Goal: Task Accomplishment & Management: Manage account settings

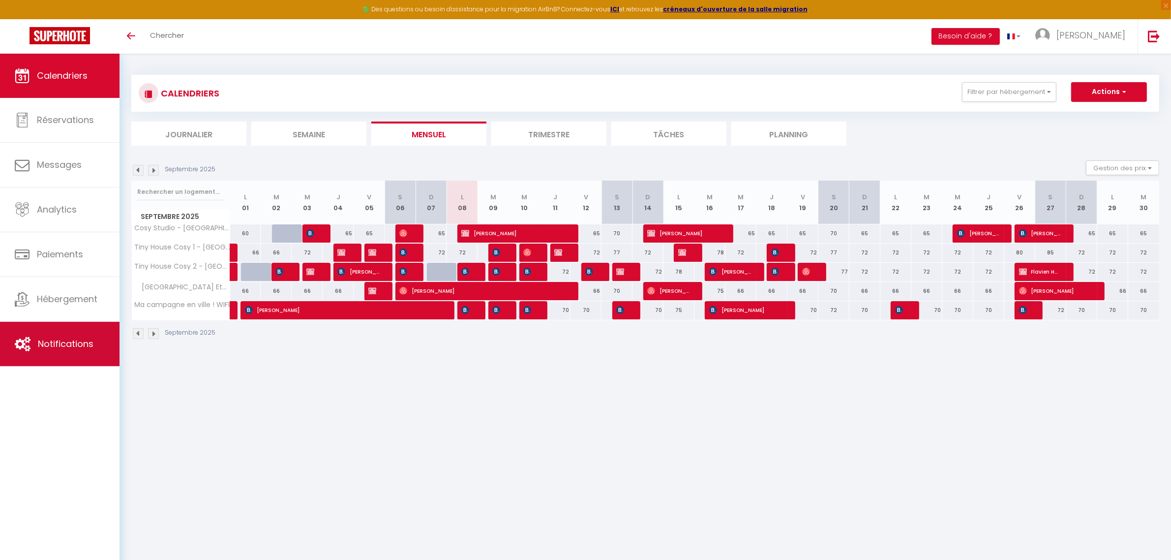
click at [41, 348] on span "Notifications" at bounding box center [66, 343] width 56 height 12
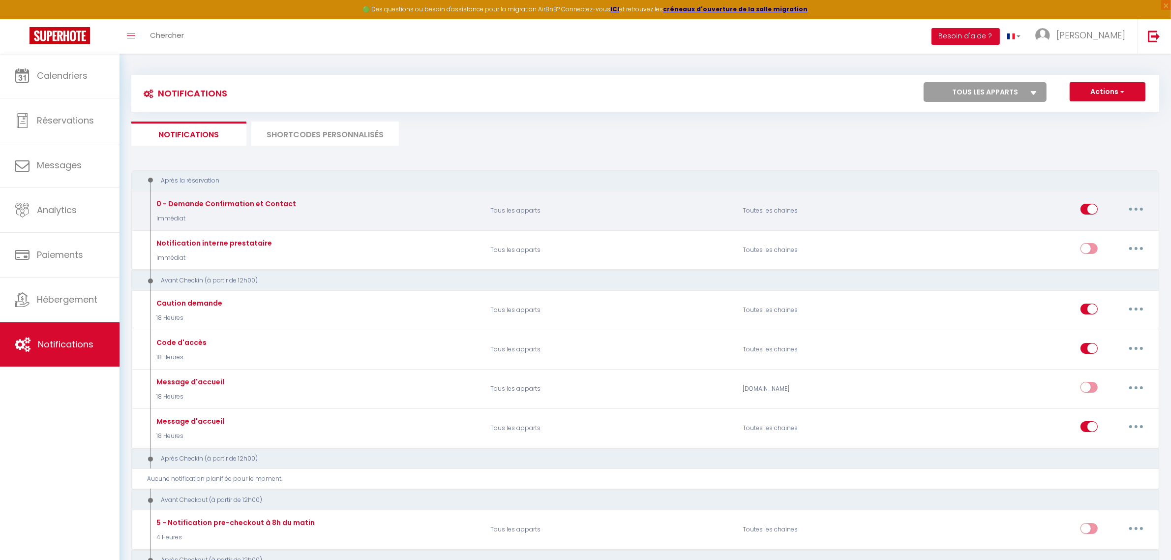
click at [984, 214] on div "Editer Dupliquer Tester Supprimer" at bounding box center [1030, 210] width 252 height 29
click at [1146, 207] on button "button" at bounding box center [1136, 209] width 28 height 16
click at [1102, 229] on link "Editer" at bounding box center [1110, 231] width 73 height 17
type input "0 - Demande Confirmation et Contact"
select select "Immédiat"
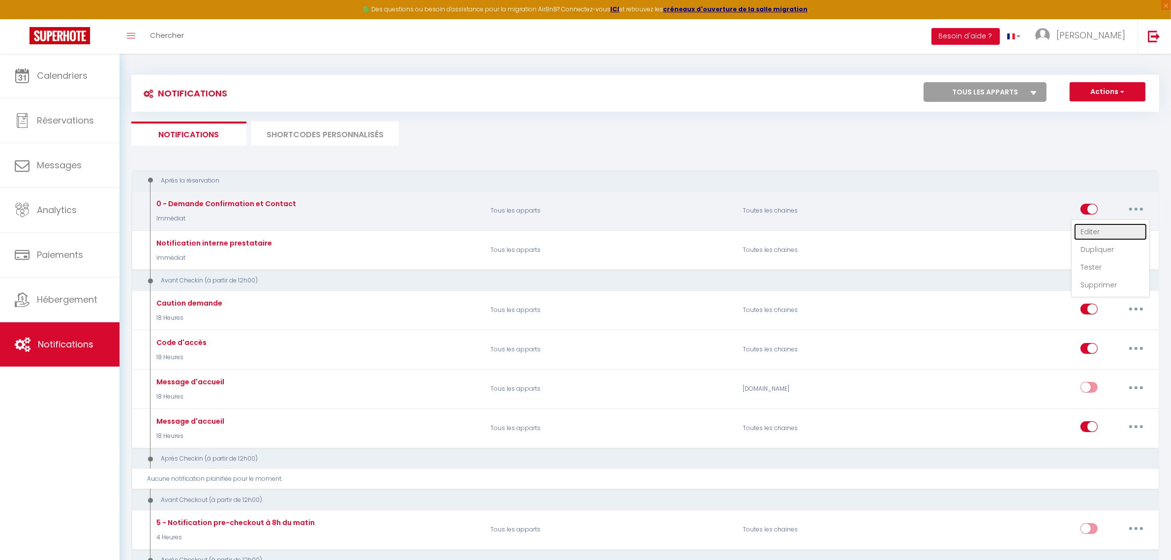
select select "if_booking_is_paid"
checkbox input "true"
checkbox input "false"
radio input "true"
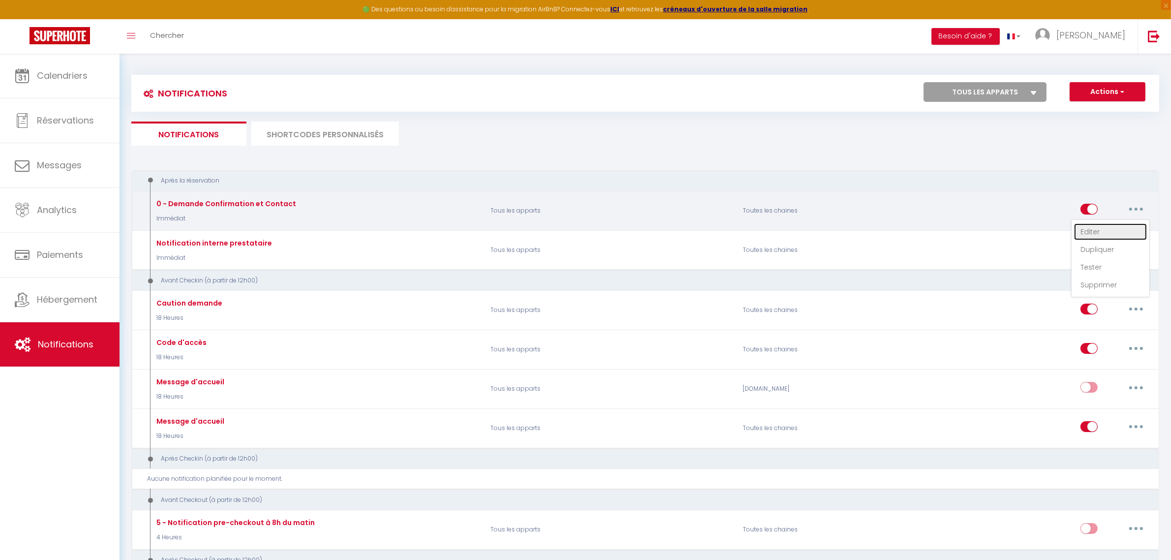
type input "Merci de confirmer votre réservation - [BOOKING:ID] - [GUEST:FIRST_NAME] [GUEST…"
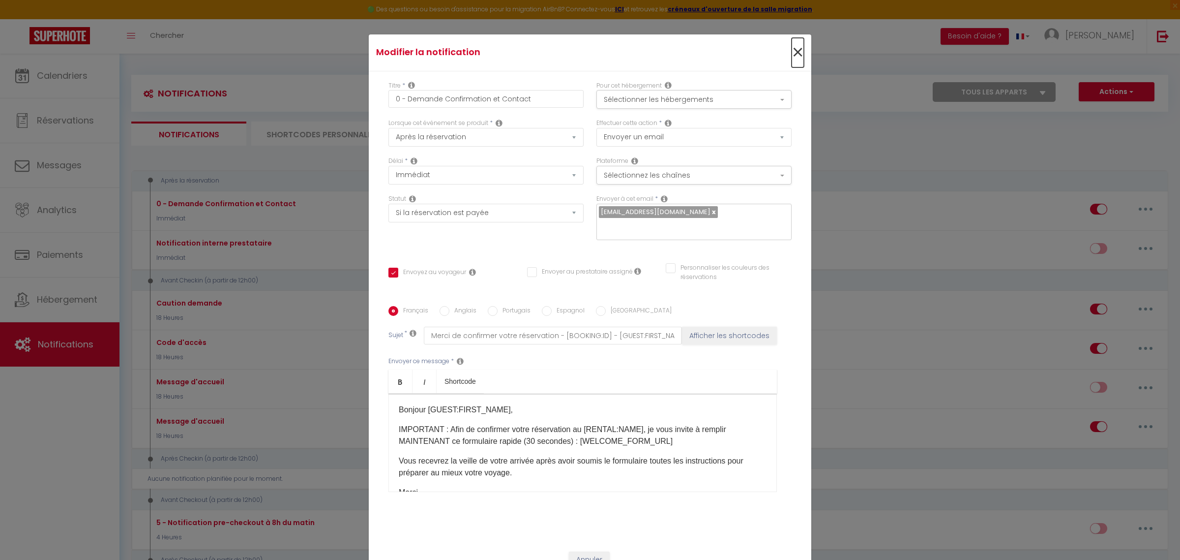
click at [793, 53] on span "×" at bounding box center [798, 53] width 12 height 30
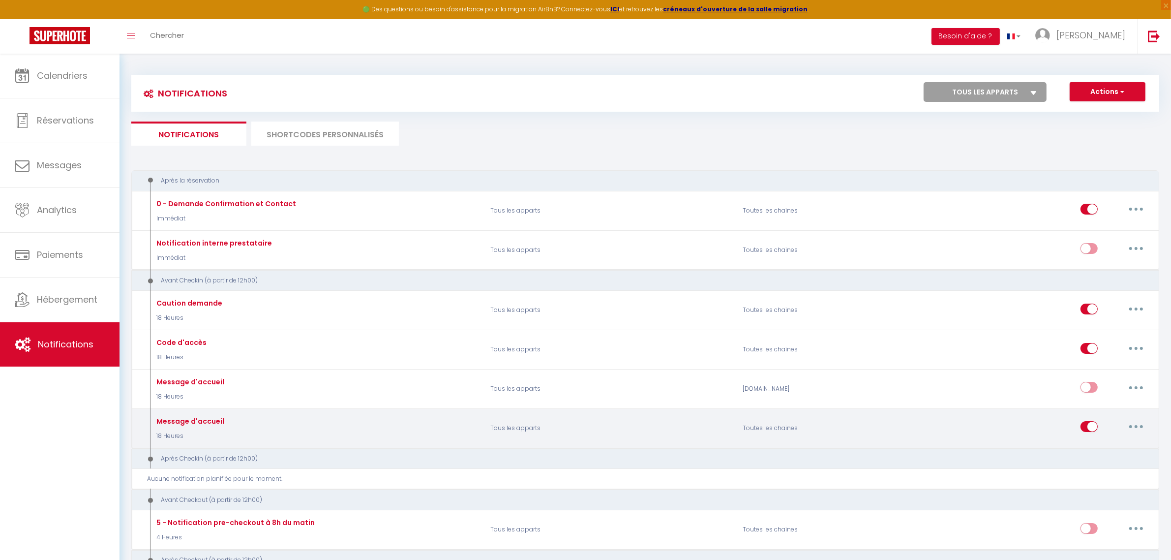
click at [1137, 426] on button "button" at bounding box center [1136, 426] width 28 height 16
click at [1093, 446] on link "Editer" at bounding box center [1110, 449] width 73 height 17
type input "Message d'accueil"
select select "18 Heures"
checkbox input "true"
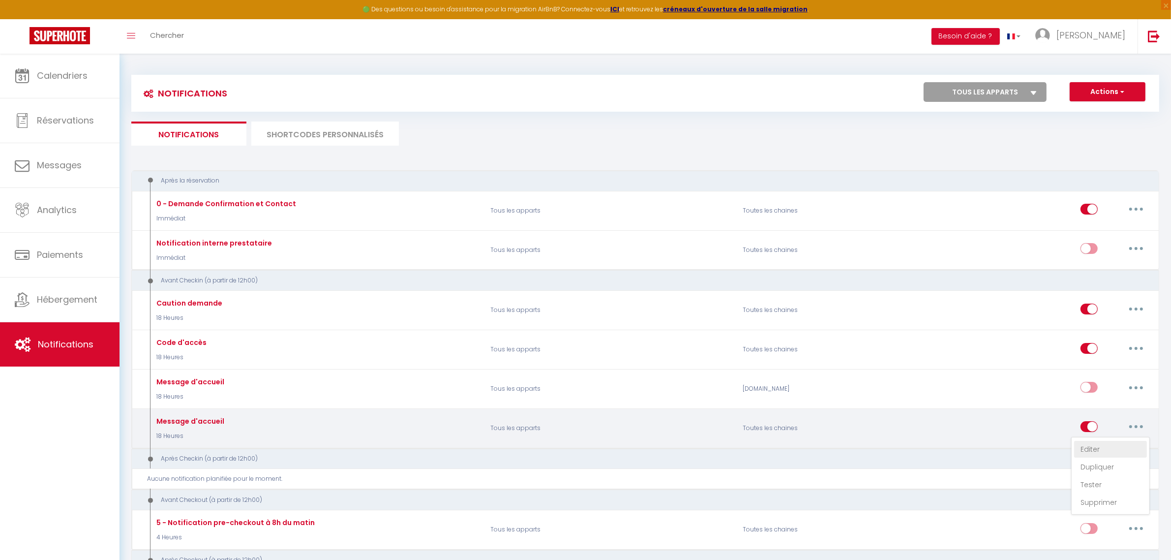
checkbox input "false"
type input "Bienvenue chez [GEOGRAPHIC_DATA]"
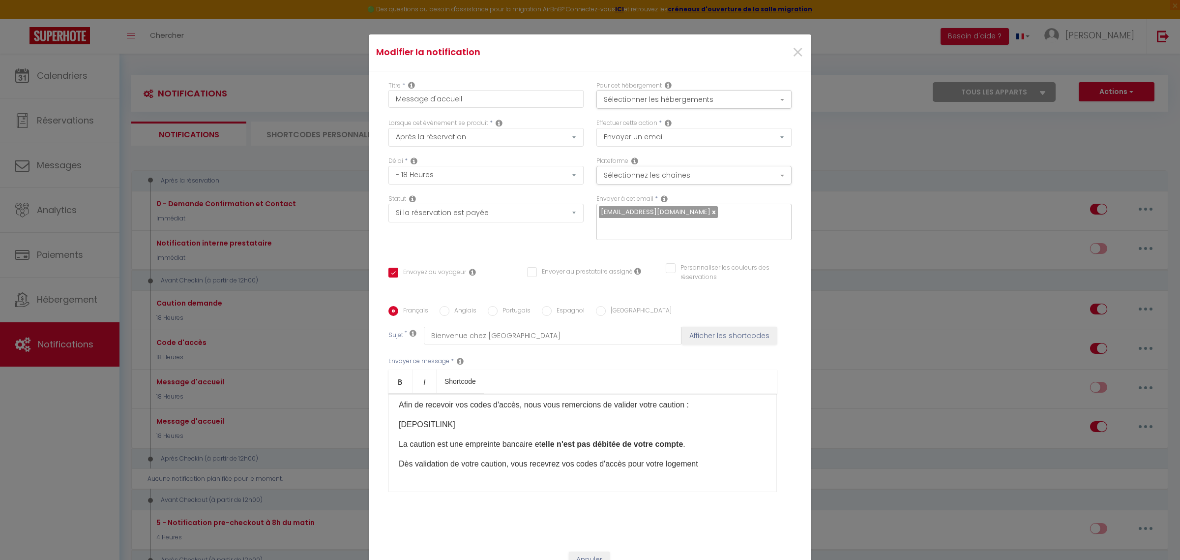
scroll to position [0, 0]
click at [518, 97] on input "Message d'accueil" at bounding box center [485, 98] width 195 height 18
type input "Message d'accueil"
checkbox input "true"
checkbox input "false"
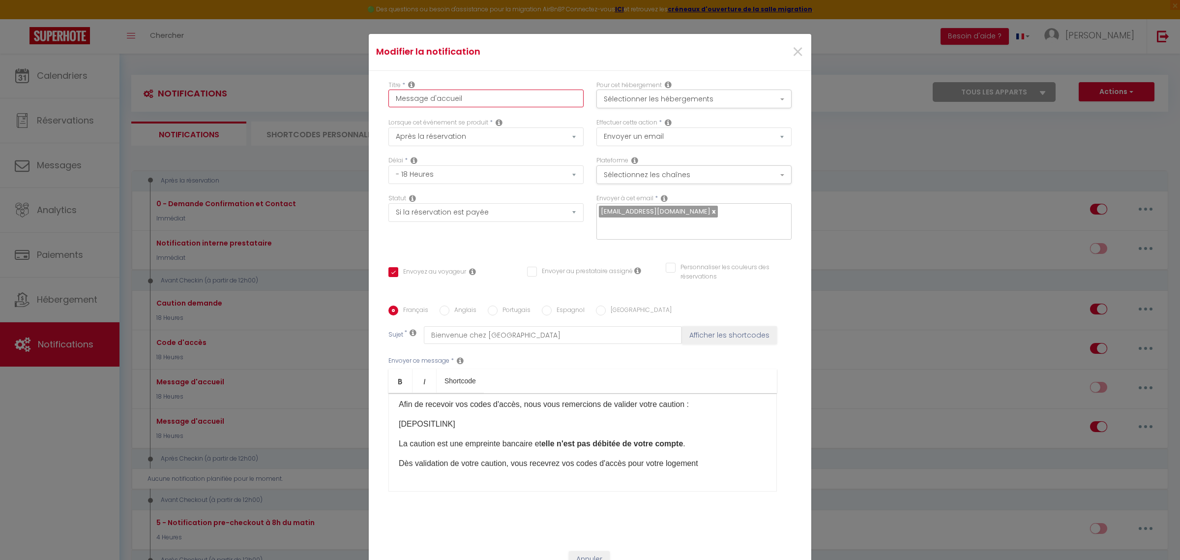
checkbox input "false"
type input "Message d'accueil +"
checkbox input "true"
checkbox input "false"
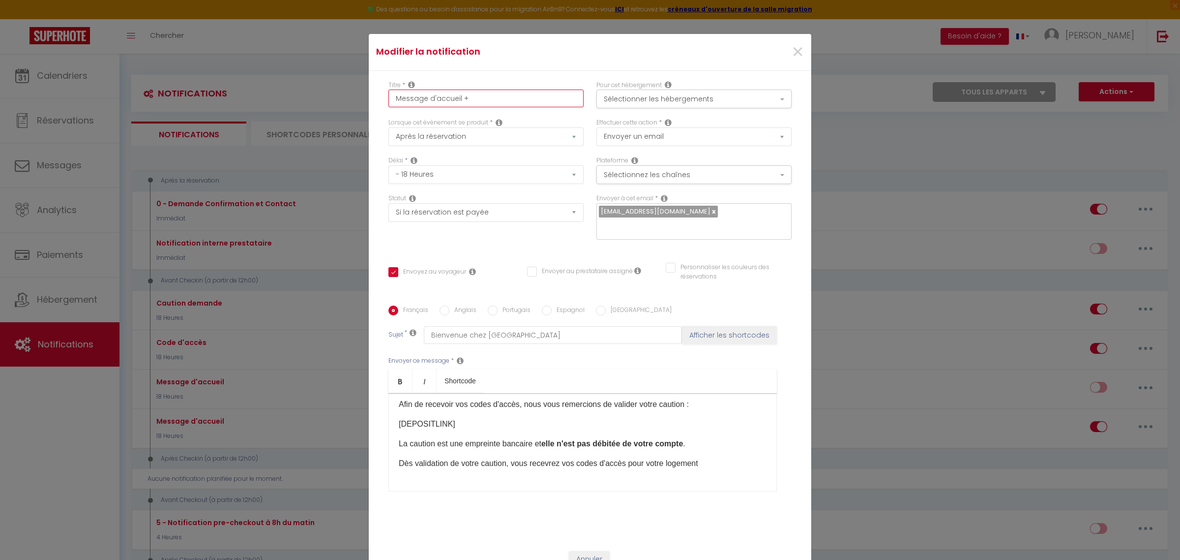
type input "Message d'accueil +"
checkbox input "true"
checkbox input "false"
type input "Message d'accueil + C"
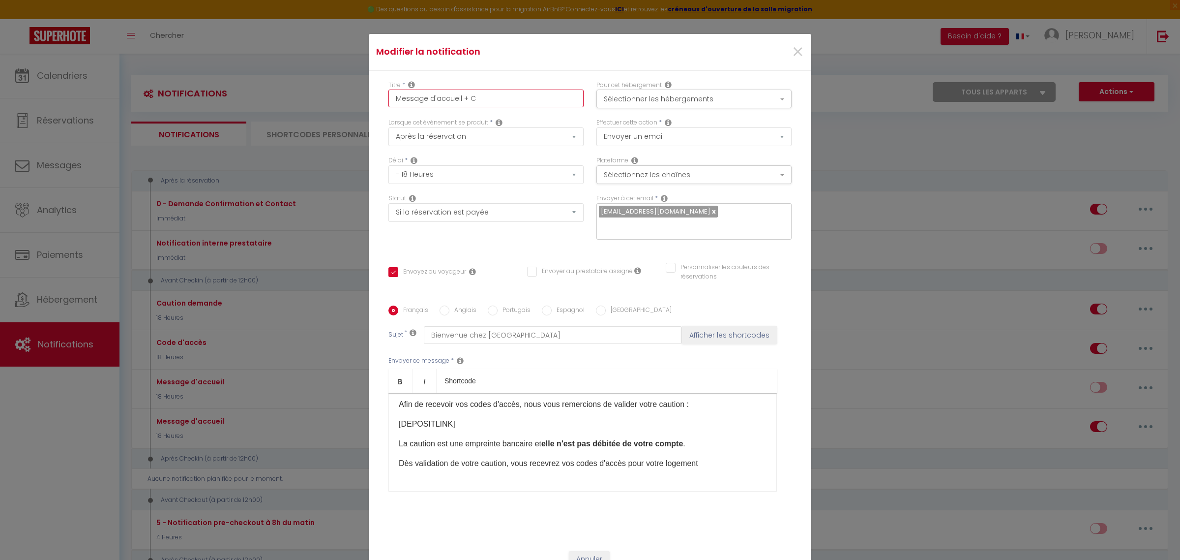
checkbox input "true"
checkbox input "false"
type input "Message d'accueil + Ca"
checkbox input "true"
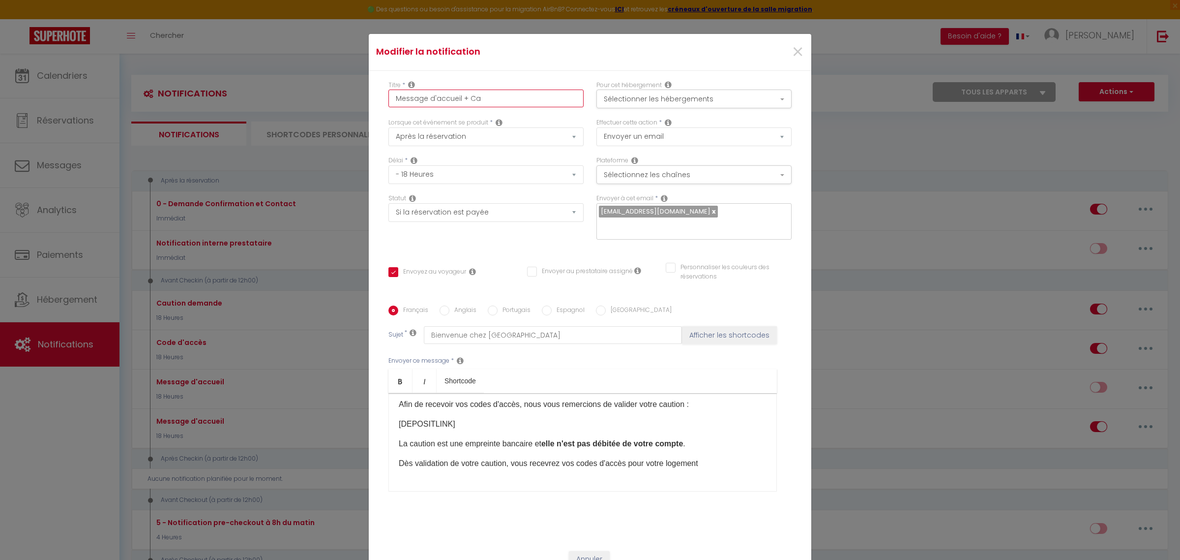
checkbox input "false"
type input "Message d'accueil + Cau"
checkbox input "true"
checkbox input "false"
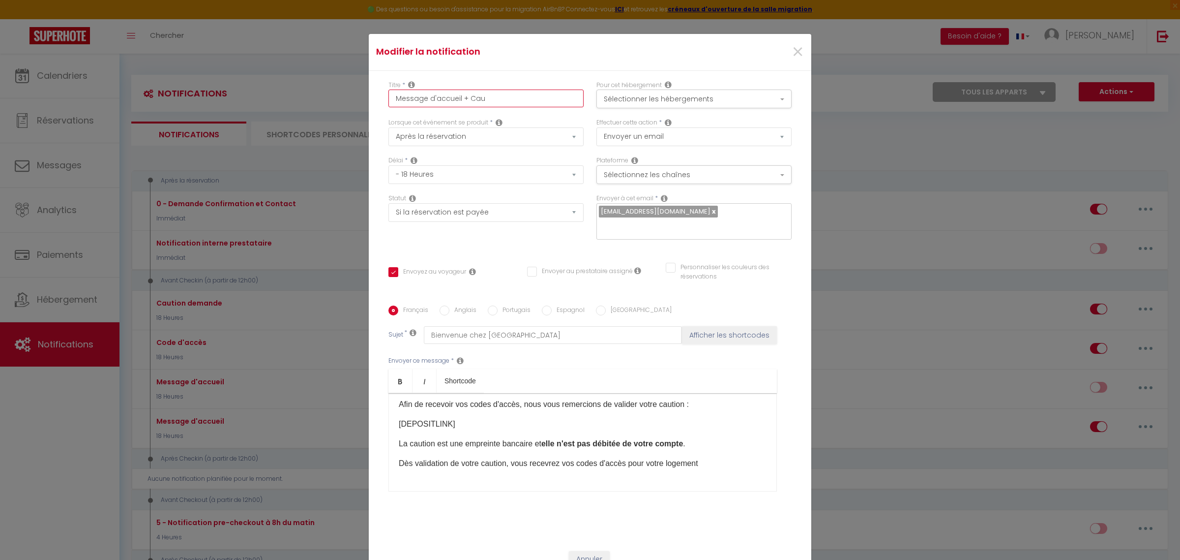
checkbox input "false"
type input "Message d'accueil + Caut"
checkbox input "true"
checkbox input "false"
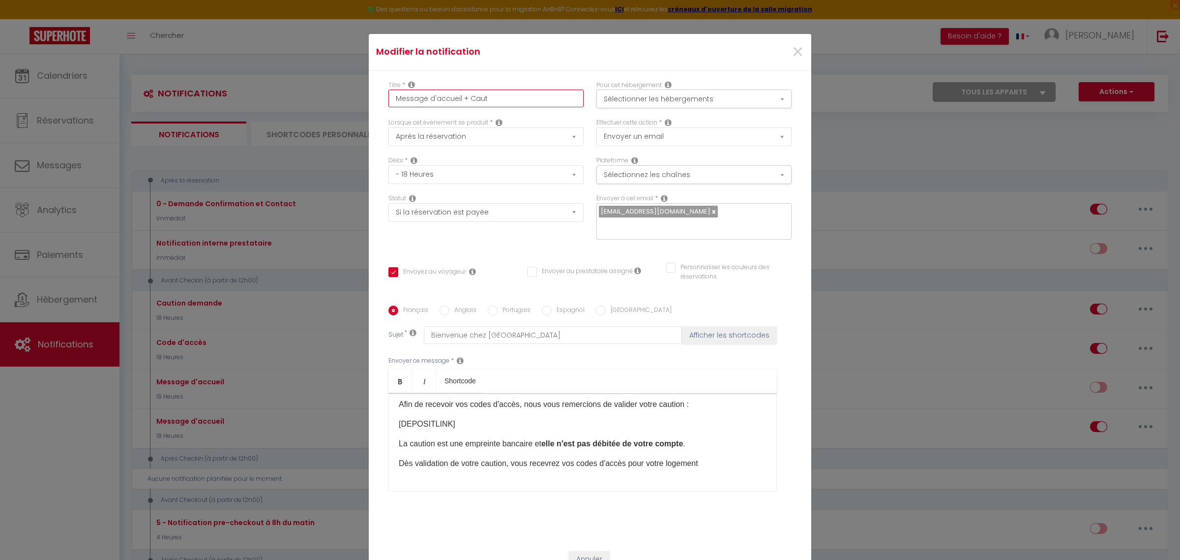
type input "Message d'accueil + Cauti"
checkbox input "true"
checkbox input "false"
type input "Message d'accueil + Cautio"
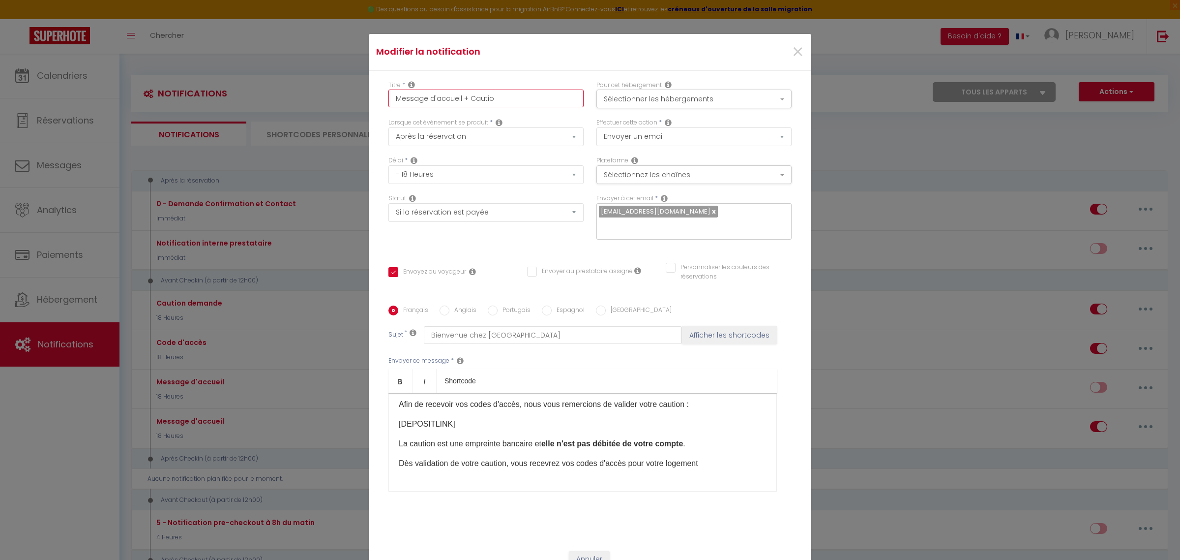
checkbox input "true"
checkbox input "false"
type input "Message d'accueil + Caution"
checkbox input "true"
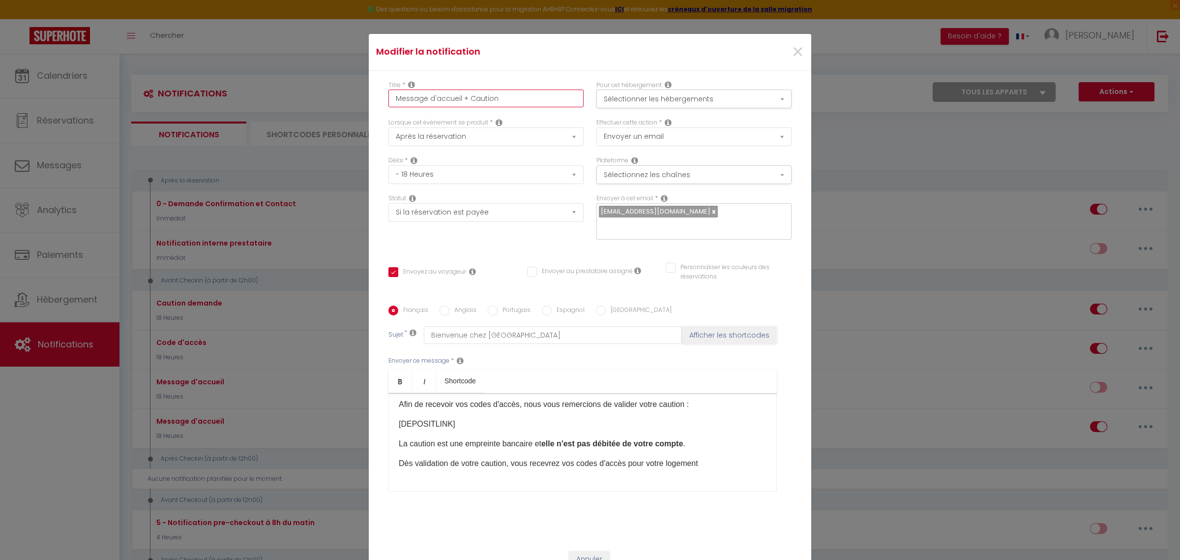
checkbox input "false"
type input "Message d'accueil + Caution"
click at [769, 176] on button "Sélectionnez les chaînes" at bounding box center [693, 174] width 195 height 19
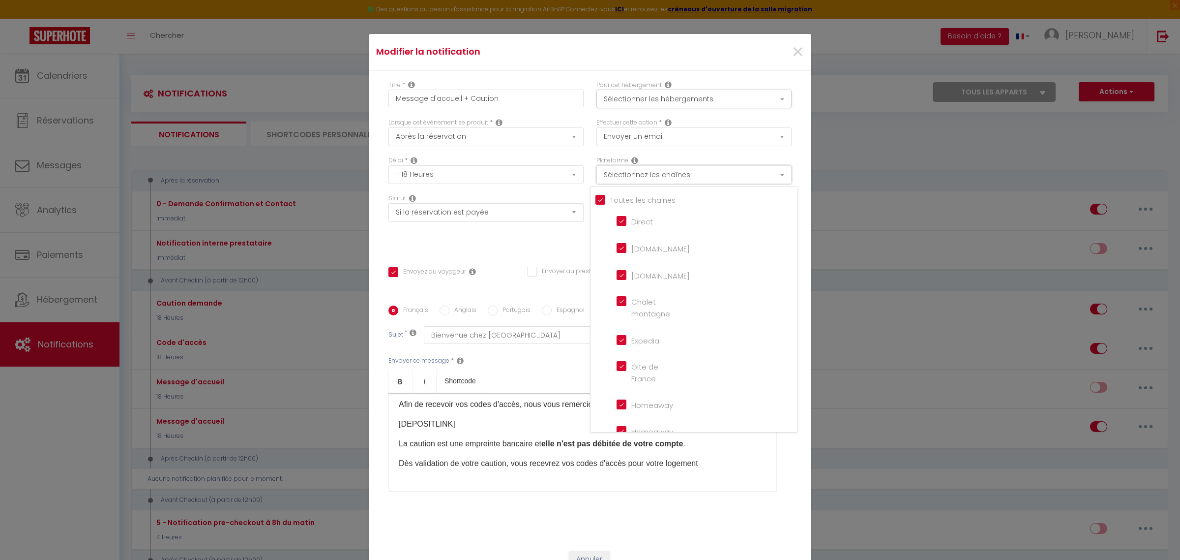
click at [769, 176] on button "Sélectionnez les chaînes" at bounding box center [693, 174] width 195 height 19
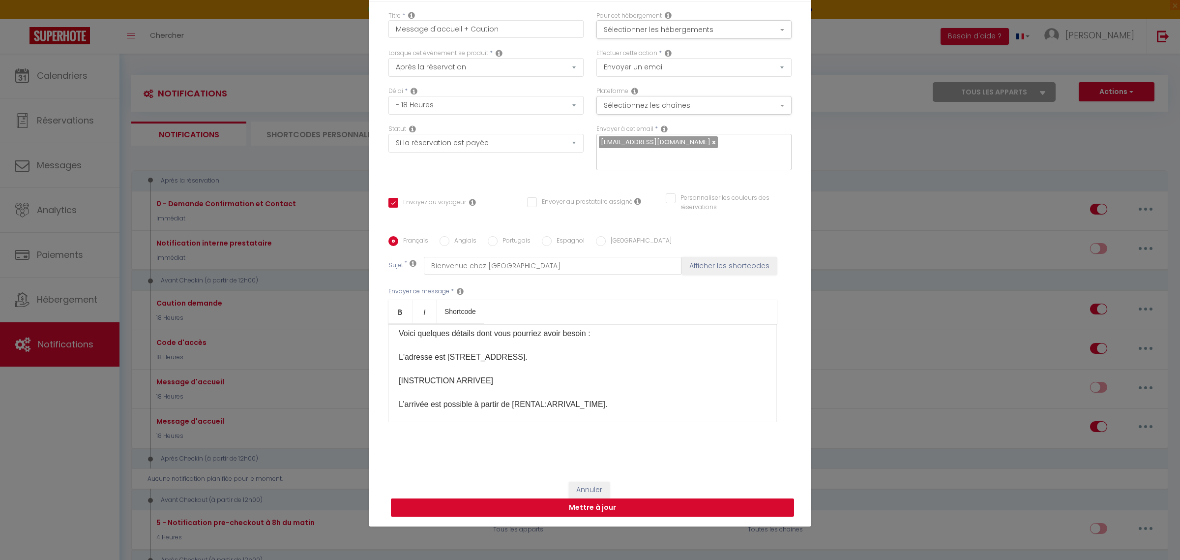
scroll to position [178, 0]
click at [674, 504] on button "Mettre à jour" at bounding box center [592, 507] width 403 height 19
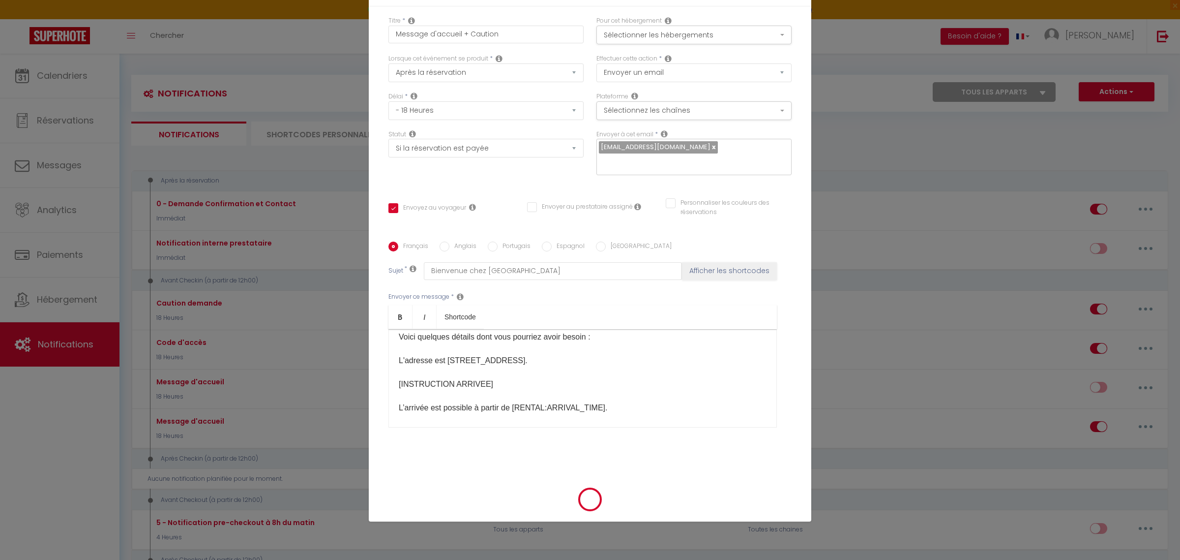
checkbox input "true"
checkbox input "false"
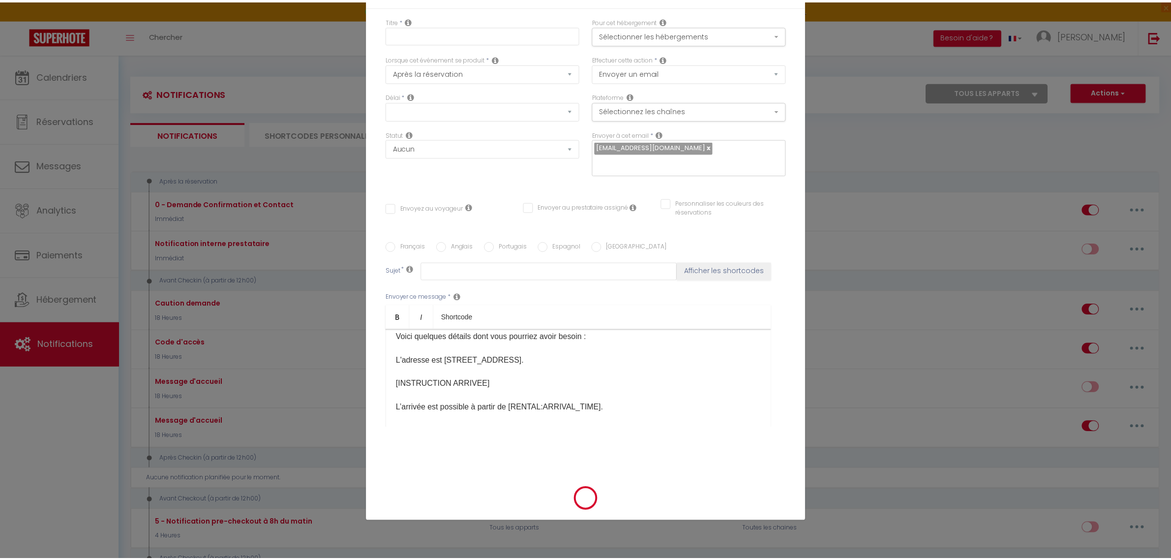
scroll to position [0, 0]
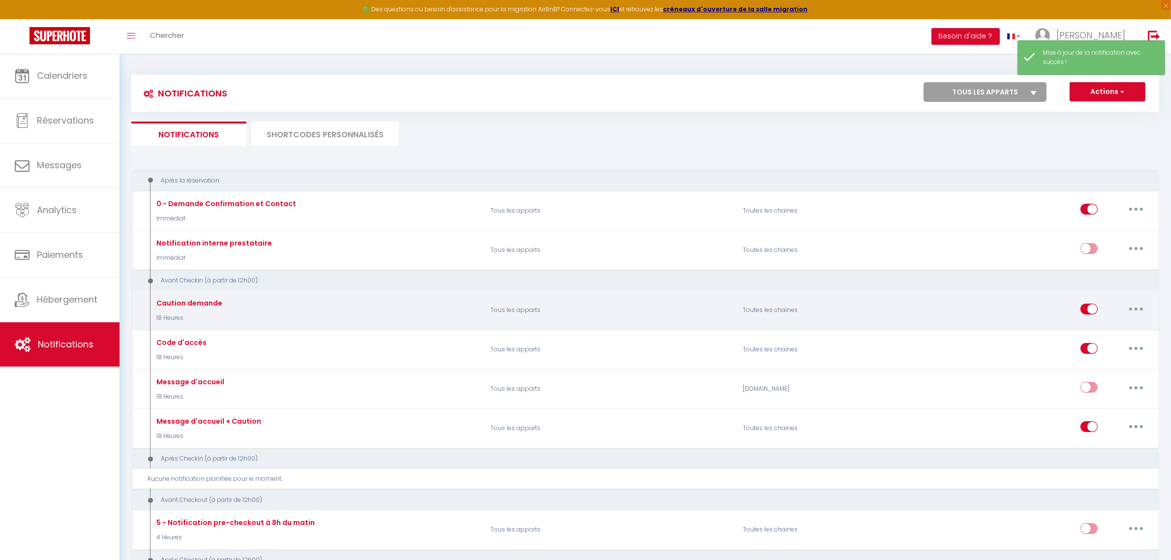
click at [1088, 308] on input "checkbox" at bounding box center [1088, 310] width 17 height 15
checkbox input "false"
